Goal: Information Seeking & Learning: Learn about a topic

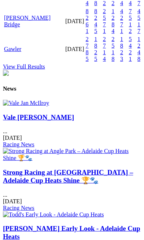
scroll to position [993, 0]
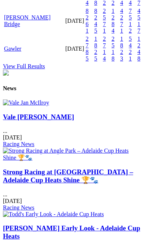
click at [58, 120] on link "Vale [PERSON_NAME]" at bounding box center [38, 117] width 71 height 8
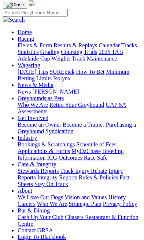
scroll to position [37, 0]
